Goal: Information Seeking & Learning: Learn about a topic

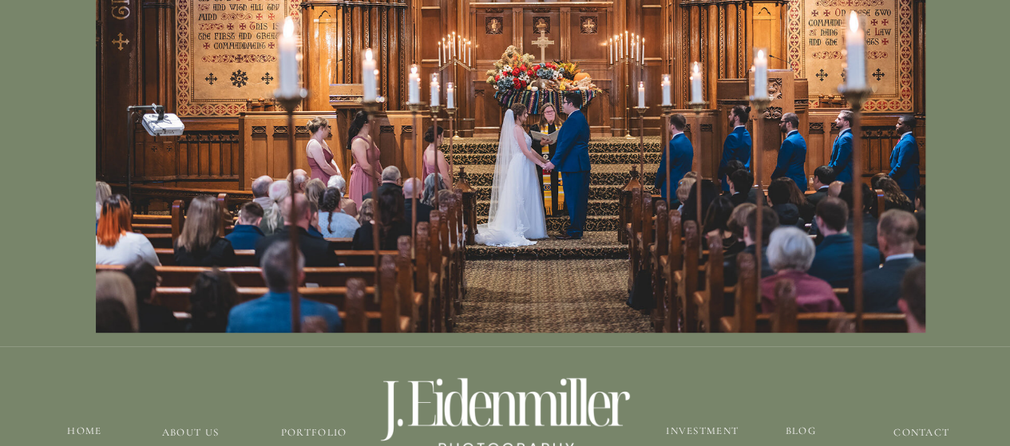
scroll to position [387, 0]
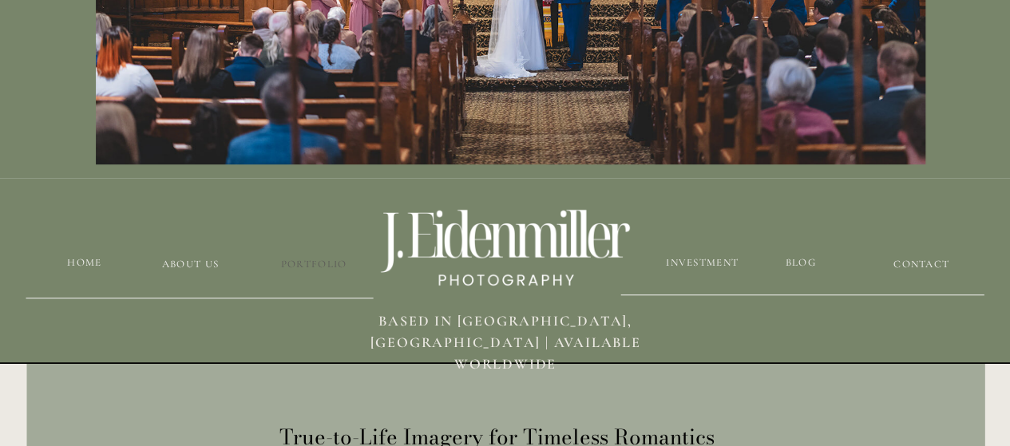
click at [307, 266] on h3 "Portfolio" at bounding box center [314, 264] width 95 height 15
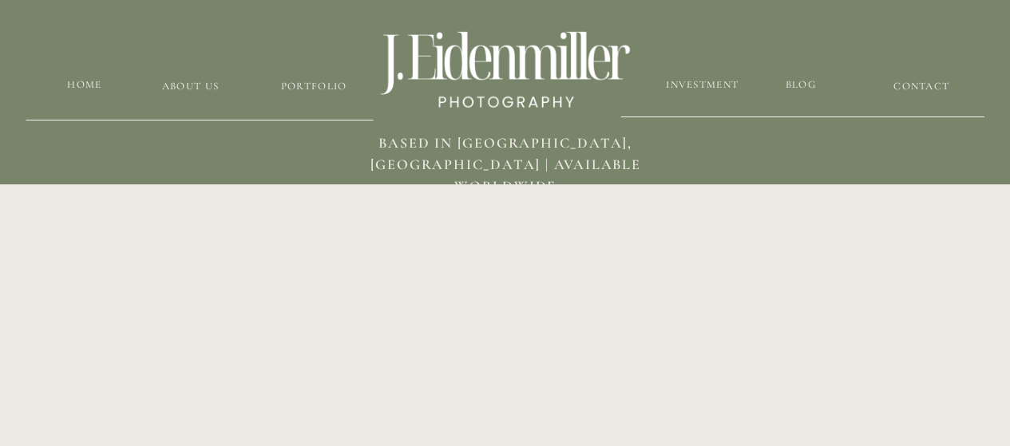
scroll to position [3622, 0]
click at [322, 81] on h3 "Portfolio" at bounding box center [314, 86] width 95 height 15
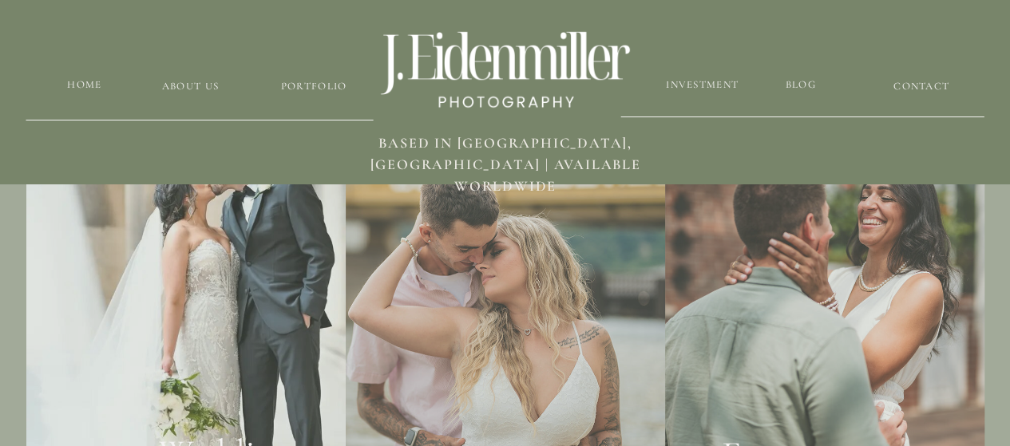
scroll to position [3226, 0]
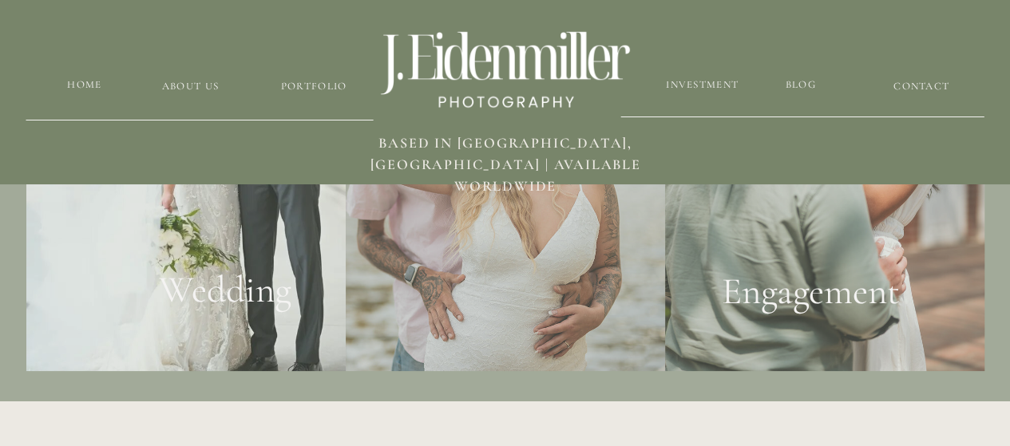
click at [264, 291] on h2 "Wedding" at bounding box center [226, 298] width 194 height 61
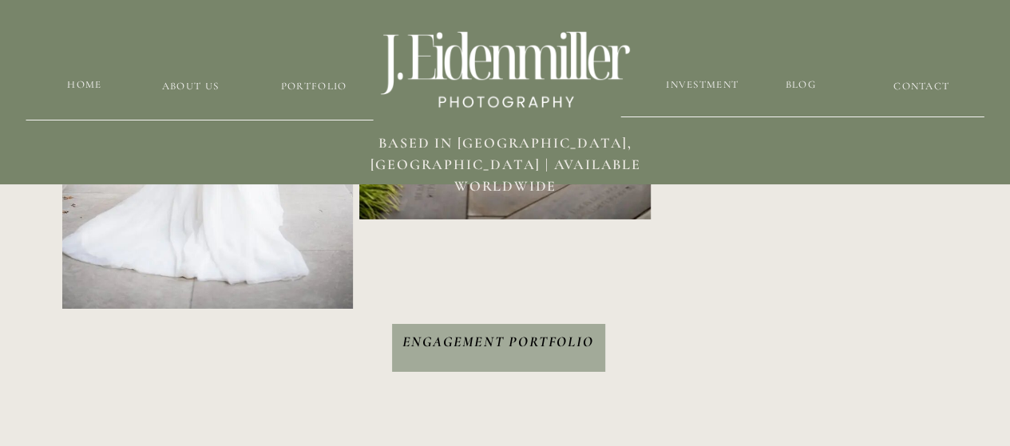
scroll to position [2604, 0]
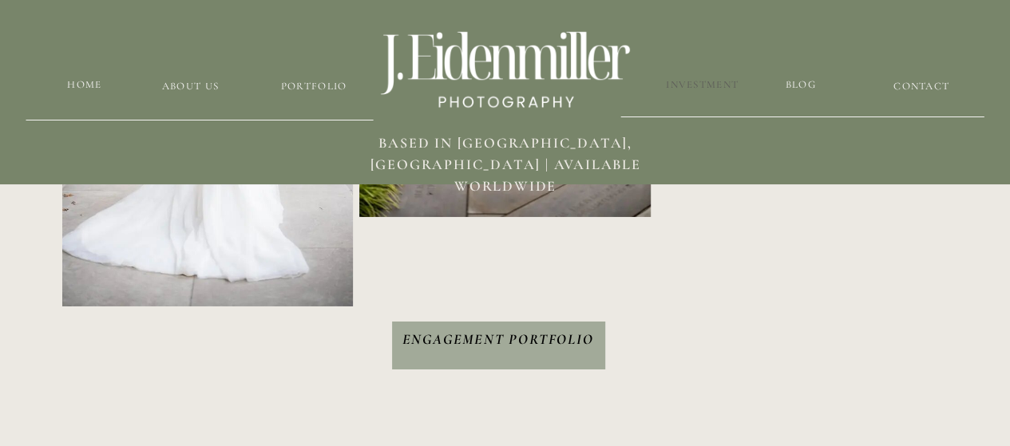
click at [704, 89] on h3 "Investment" at bounding box center [702, 84] width 75 height 15
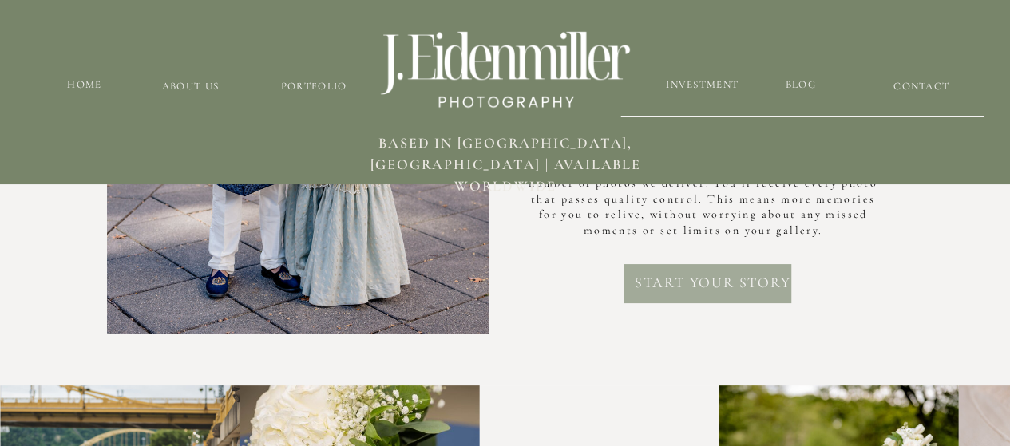
scroll to position [4985, 0]
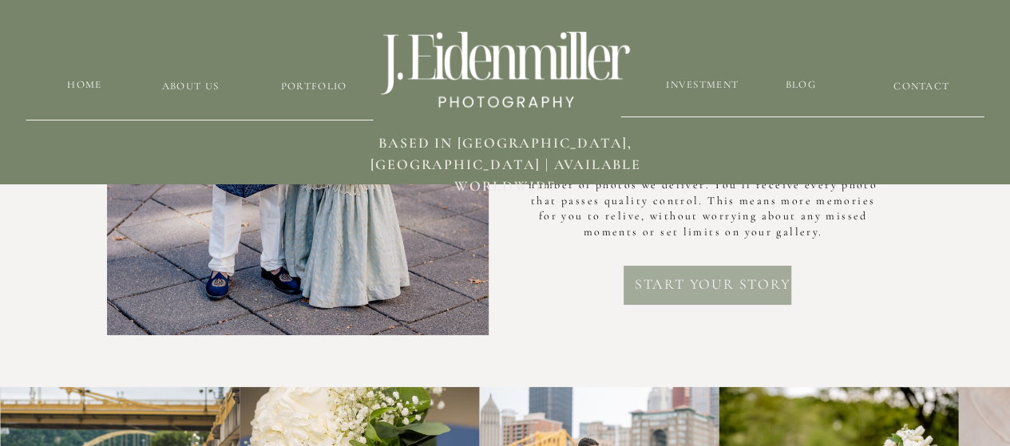
click at [661, 271] on div at bounding box center [708, 285] width 168 height 39
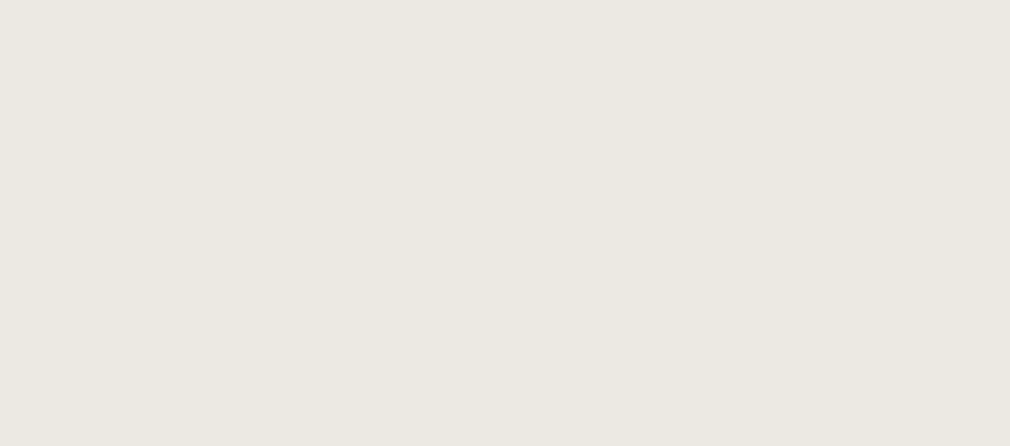
scroll to position [4026, 0]
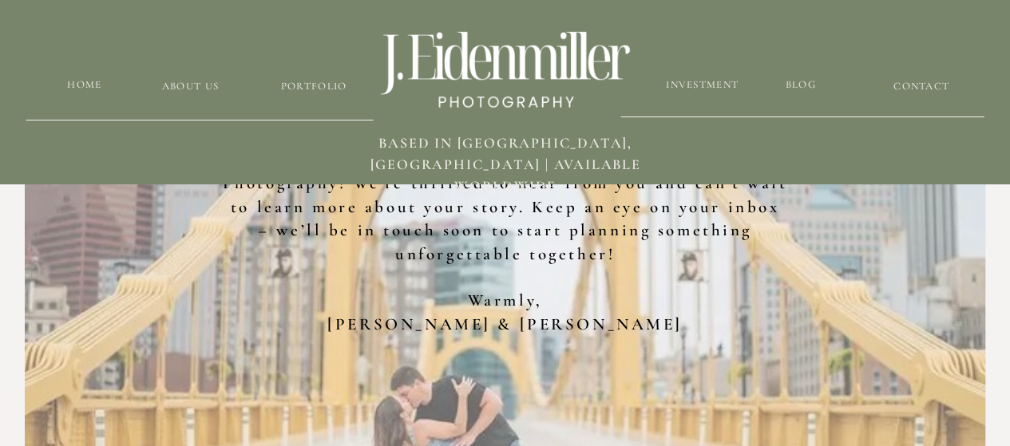
scroll to position [770, 0]
click at [315, 84] on h3 "Portfolio" at bounding box center [314, 86] width 95 height 15
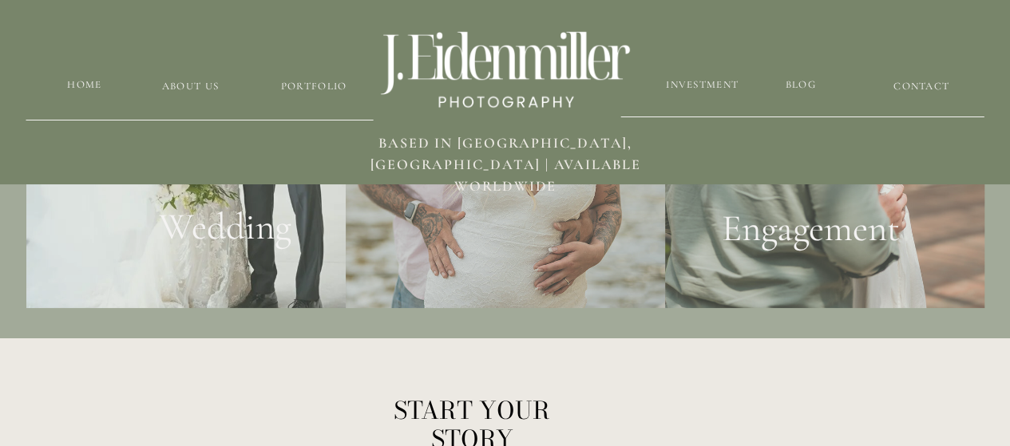
scroll to position [3288, 0]
click at [221, 223] on h2 "Wedding" at bounding box center [226, 235] width 194 height 61
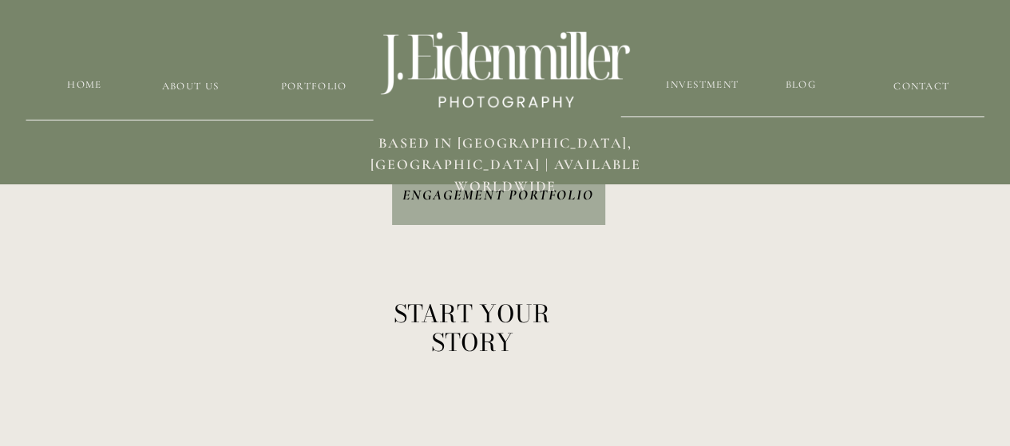
scroll to position [2750, 0]
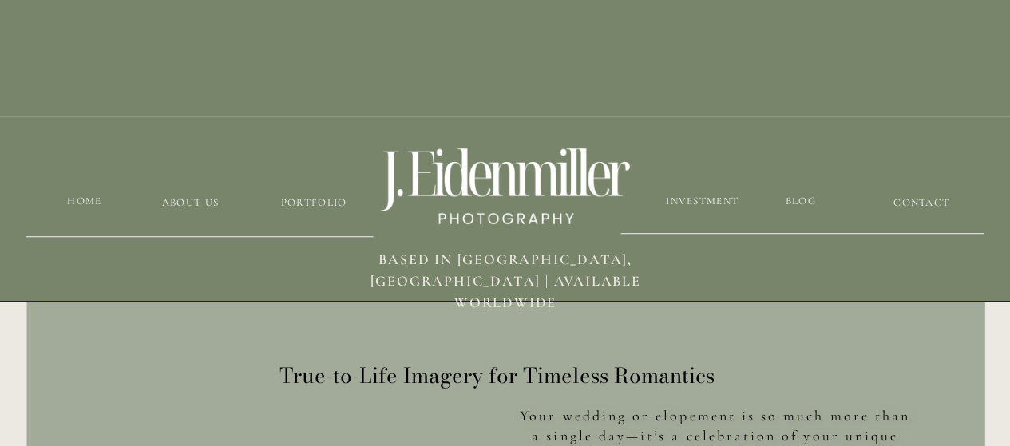
scroll to position [450, 0]
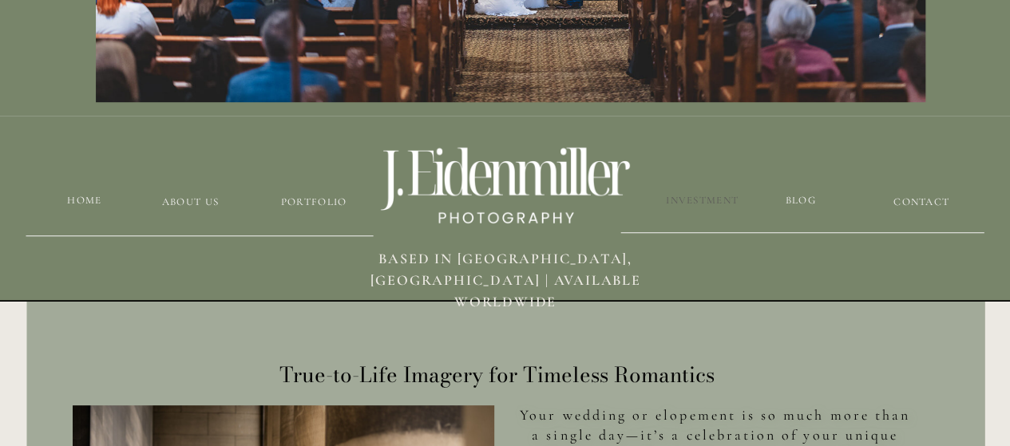
click at [685, 208] on h3 "Investment" at bounding box center [702, 200] width 75 height 15
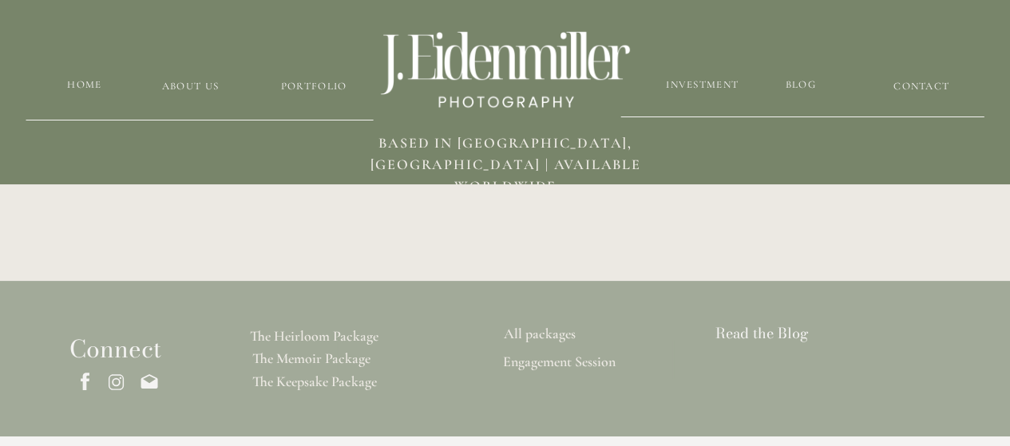
scroll to position [4237, 0]
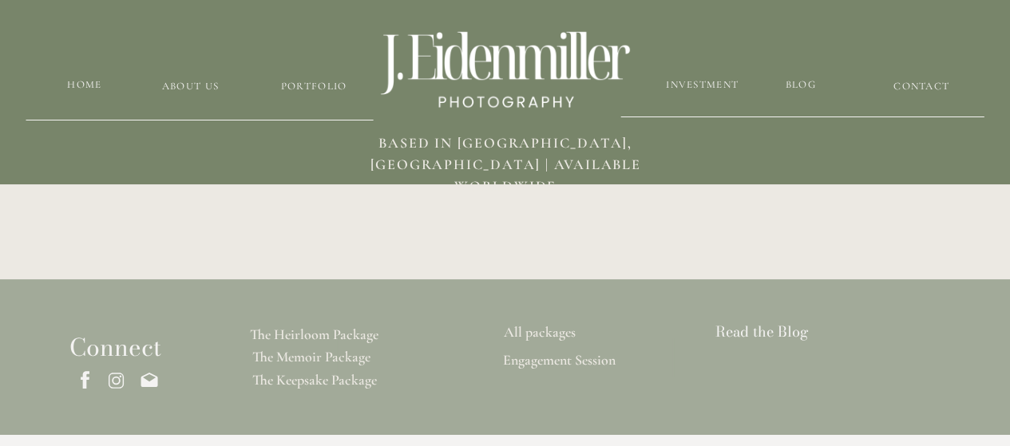
click at [545, 330] on h3 "All packages" at bounding box center [540, 332] width 110 height 18
